Goal: Task Accomplishment & Management: Complete application form

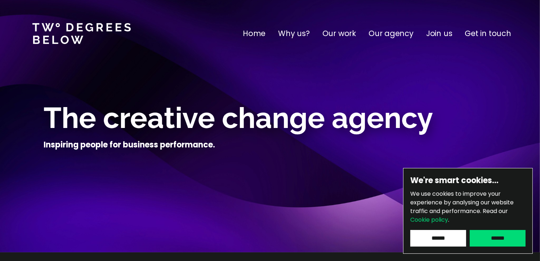
click at [443, 33] on p "Join us" at bounding box center [439, 34] width 26 height 12
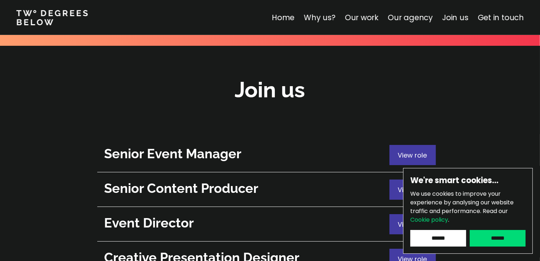
scroll to position [2592, 0]
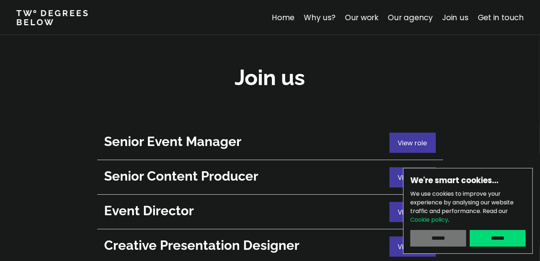
click at [452, 242] on input "******" at bounding box center [438, 238] width 56 height 17
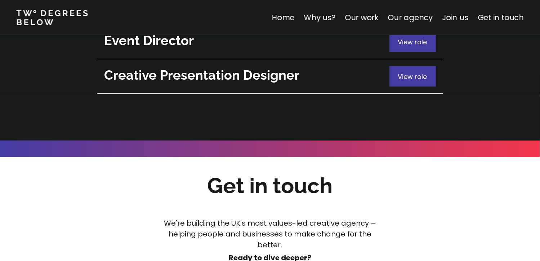
scroll to position [2808, 0]
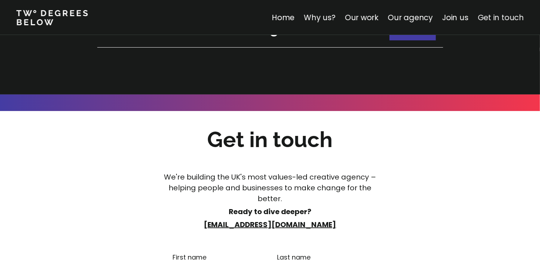
click at [512, 15] on link "Get in touch" at bounding box center [501, 17] width 46 height 10
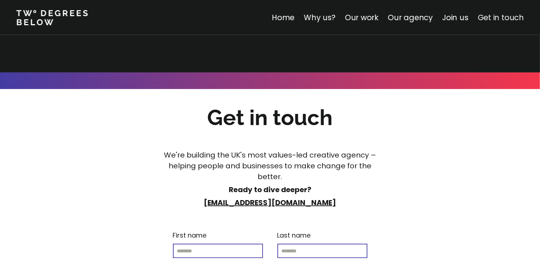
scroll to position [2834, 0]
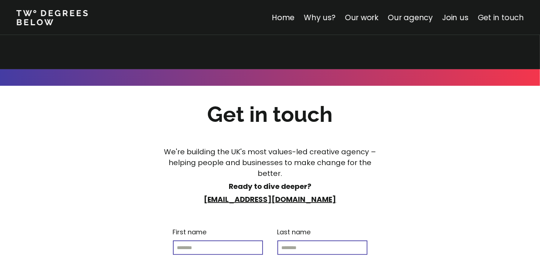
click at [503, 15] on link "Get in touch" at bounding box center [501, 17] width 46 height 10
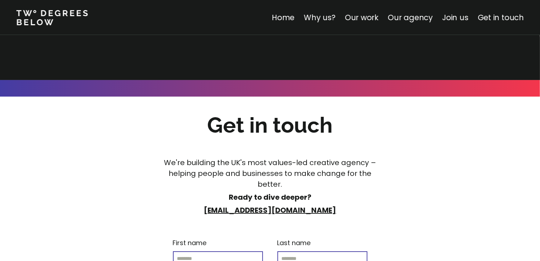
scroll to position [2643, 0]
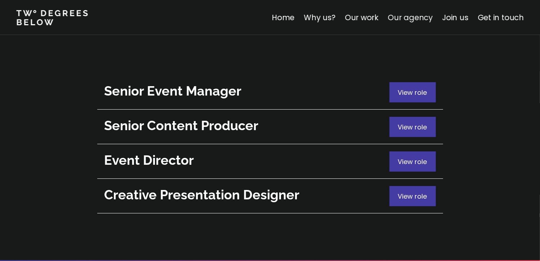
click at [403, 15] on link "Our agency" at bounding box center [410, 17] width 45 height 10
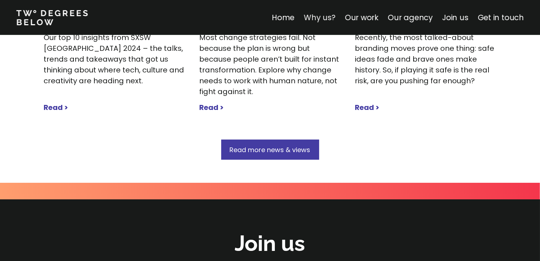
click at [320, 19] on link "Why us?" at bounding box center [320, 17] width 32 height 10
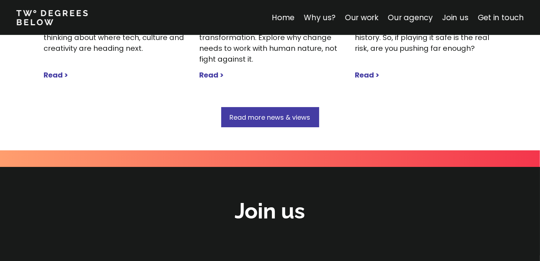
scroll to position [2558, 0]
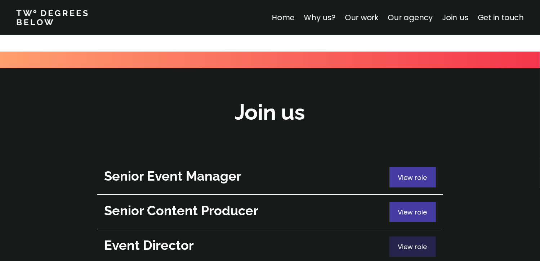
click at [405, 242] on span "View role" at bounding box center [412, 246] width 29 height 9
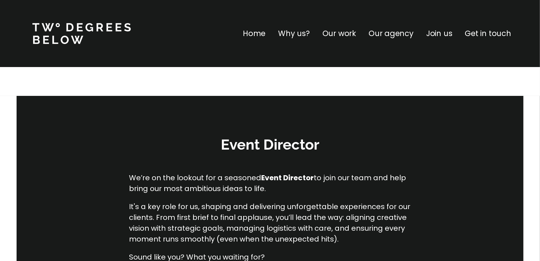
click at [71, 190] on div "Event Director We’re on the lookout for a seasoned Event Director to join our t…" at bounding box center [270, 255] width 540 height 318
